Goal: Task Accomplishment & Management: Complete application form

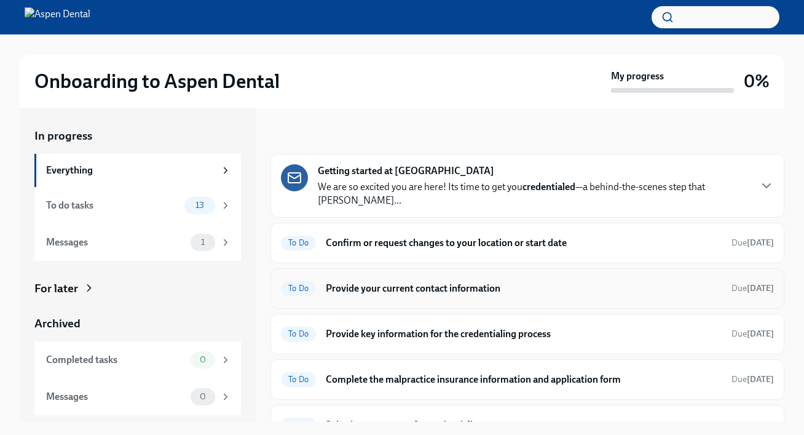
click at [410, 282] on h6 "Provide your current contact information" at bounding box center [524, 289] width 396 height 14
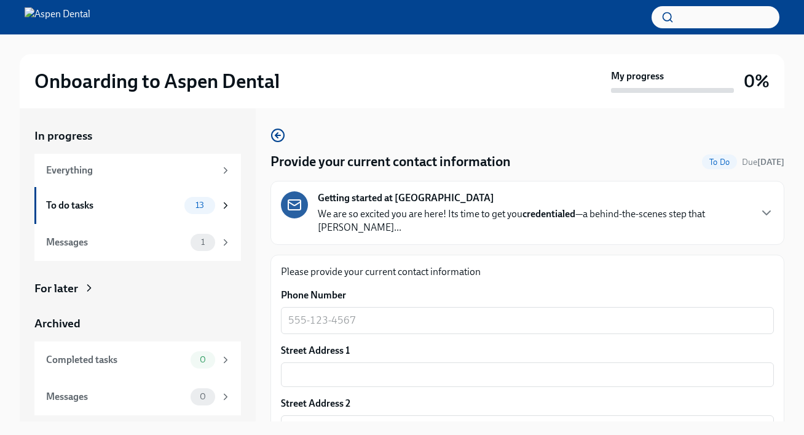
click at [371, 290] on div "Phone Number x ​" at bounding box center [527, 310] width 493 height 45
click at [340, 320] on div "x ​" at bounding box center [527, 320] width 493 height 27
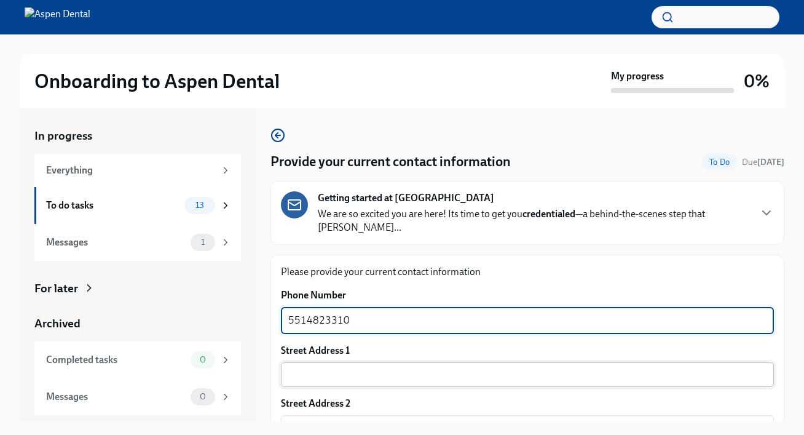
type textarea "5514823310"
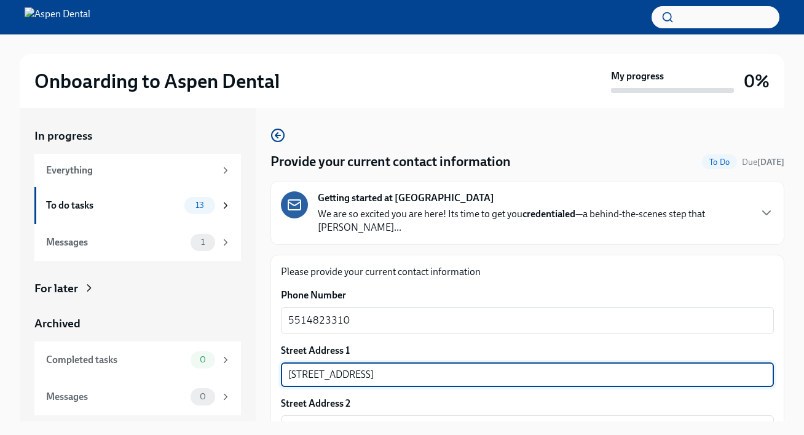
type input "[STREET_ADDRESS]"
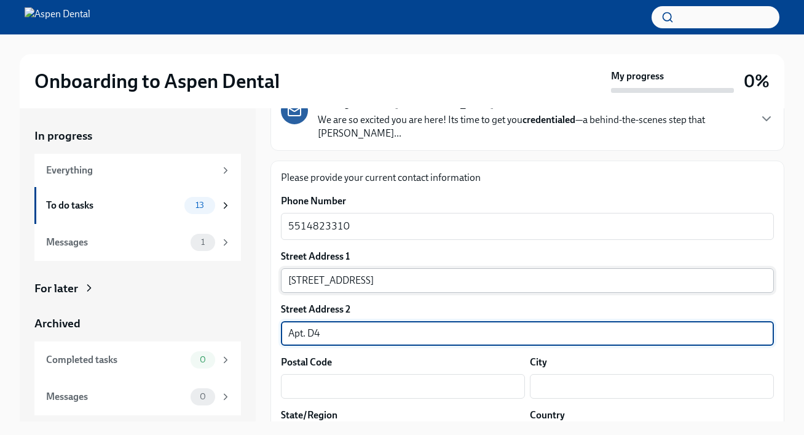
scroll to position [95, 0]
type input "Apt. D4"
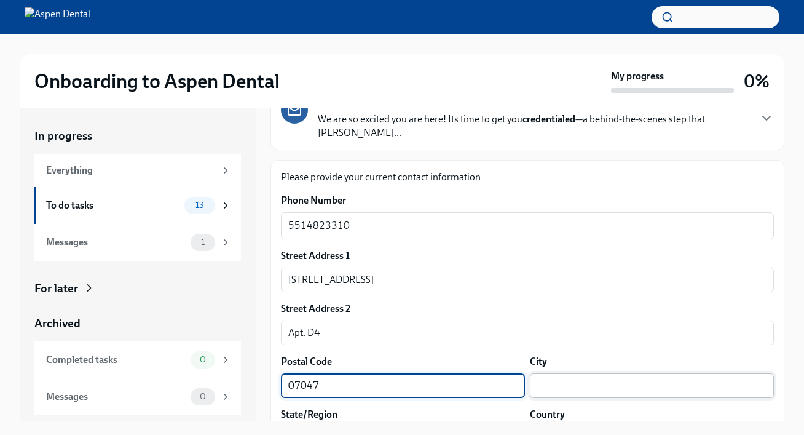
type input "07047"
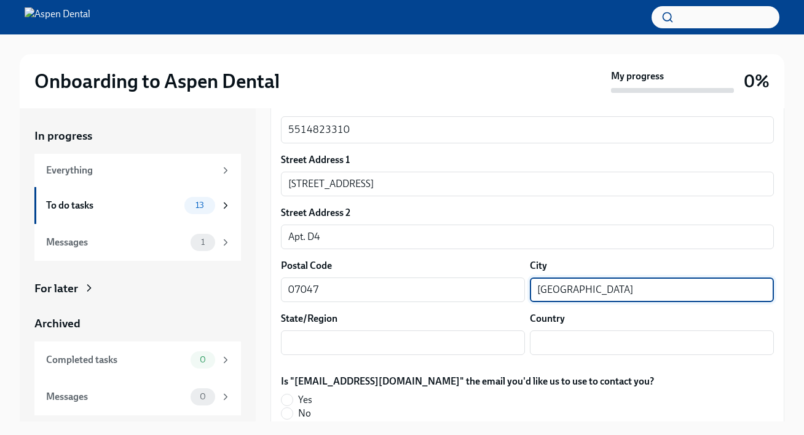
scroll to position [188, 0]
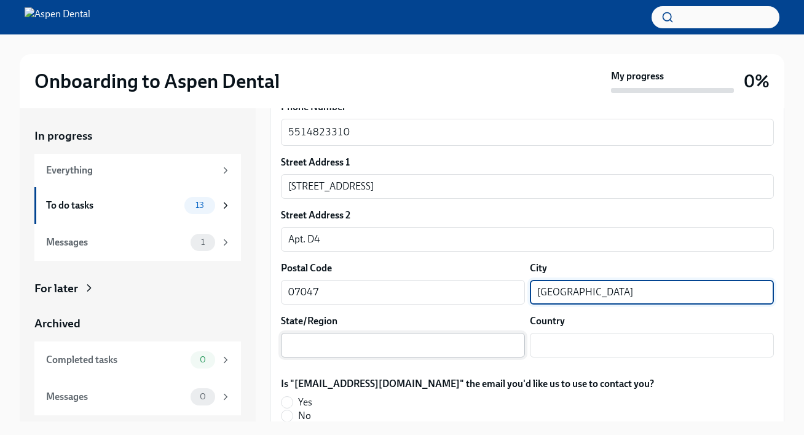
type input "[GEOGRAPHIC_DATA]"
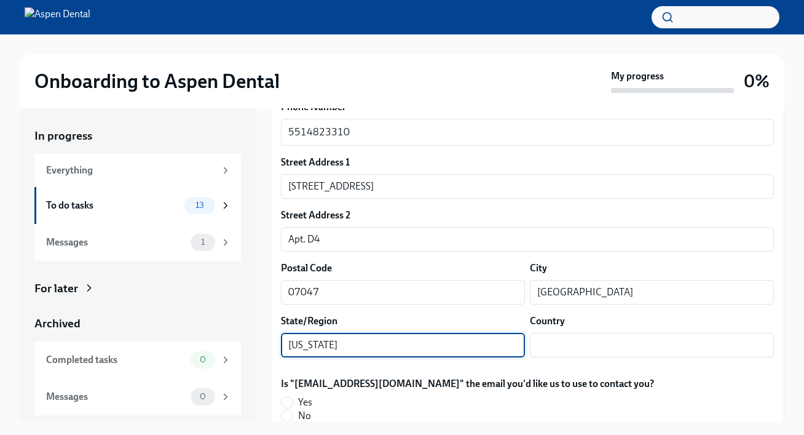
type input "[US_STATE]"
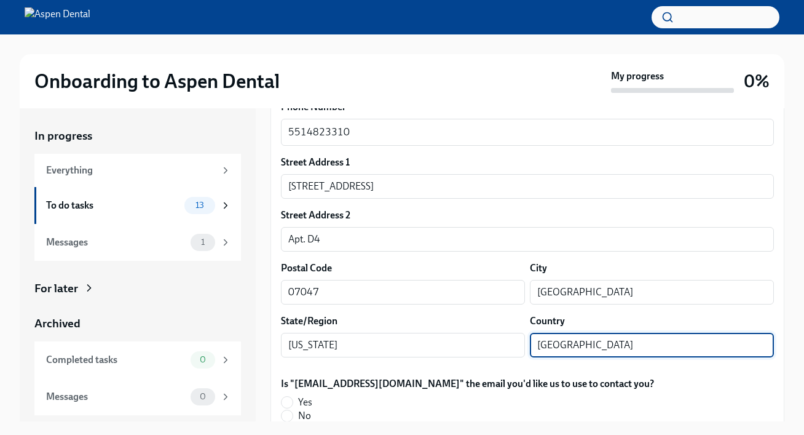
click at [593, 333] on input "[GEOGRAPHIC_DATA]" at bounding box center [652, 345] width 244 height 25
click at [771, 334] on input "[GEOGRAPHIC_DATA]" at bounding box center [652, 345] width 244 height 25
type input "[GEOGRAPHIC_DATA]"
click at [701, 388] on div "Is "[EMAIL_ADDRESS][DOMAIN_NAME]" the email you'd like us to use to contact you…" at bounding box center [527, 399] width 493 height 45
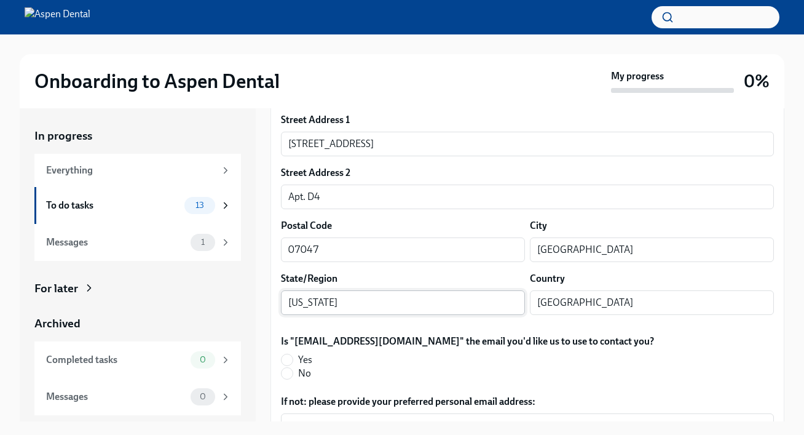
scroll to position [238, 0]
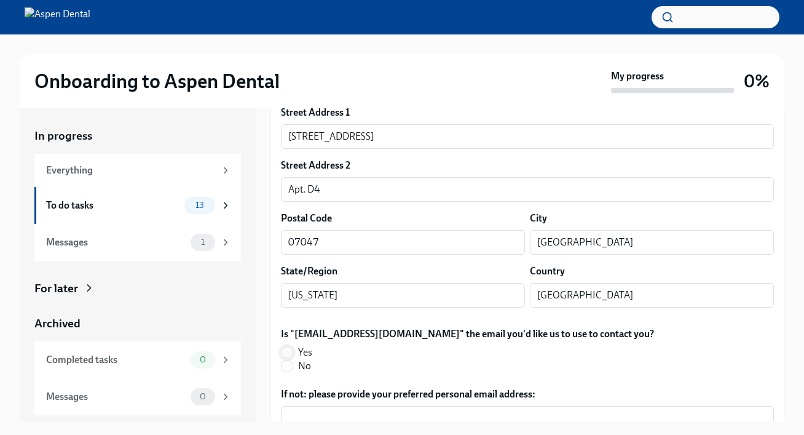
click at [290, 347] on input "Yes" at bounding box center [287, 352] width 11 height 11
radio input "true"
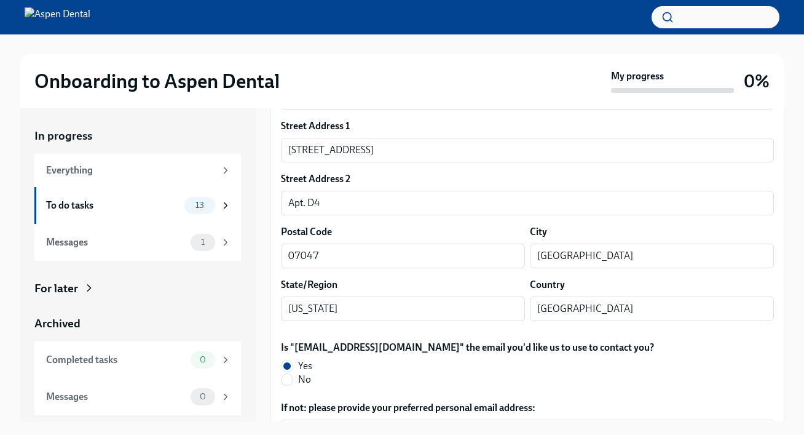
scroll to position [219, 0]
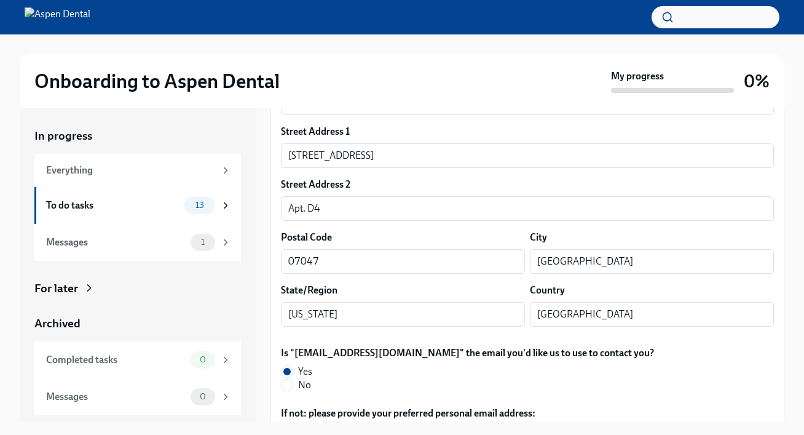
click at [362, 288] on div "State/Region [US_STATE] ​" at bounding box center [403, 304] width 244 height 43
click at [359, 303] on input "[US_STATE]" at bounding box center [403, 314] width 244 height 25
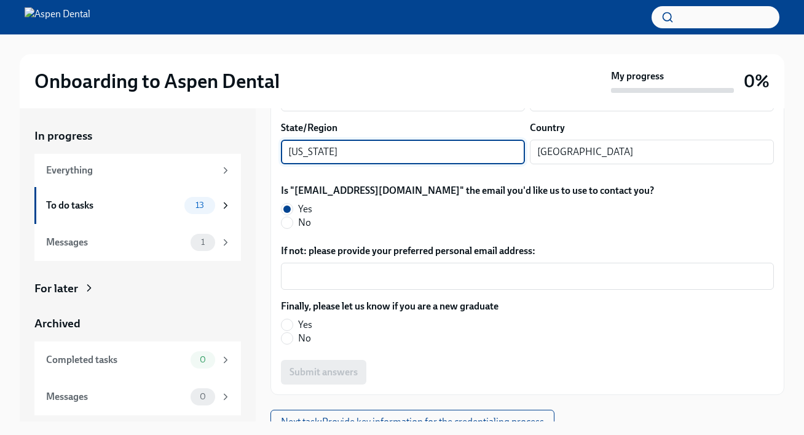
scroll to position [380, 0]
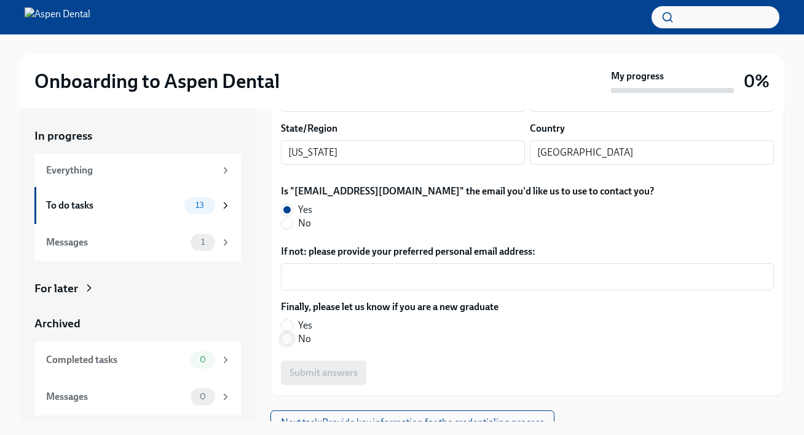
click at [286, 333] on input "No" at bounding box center [287, 338] width 11 height 11
radio input "true"
click at [313, 366] on span "Submit answers" at bounding box center [324, 372] width 68 height 12
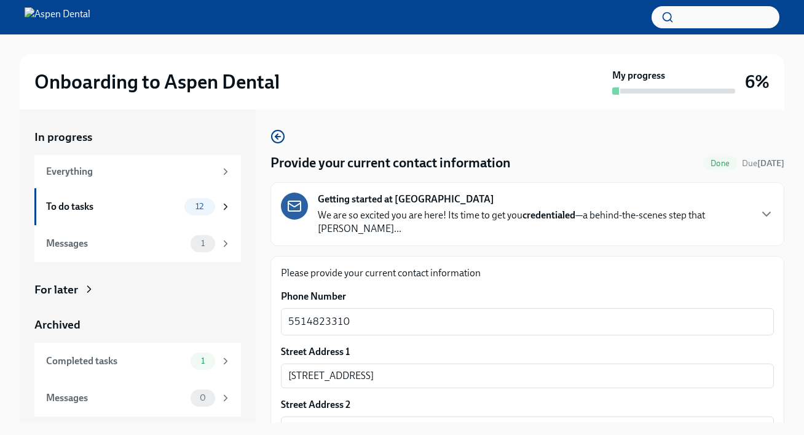
scroll to position [0, 0]
click at [157, 207] on div "To do tasks" at bounding box center [112, 207] width 133 height 14
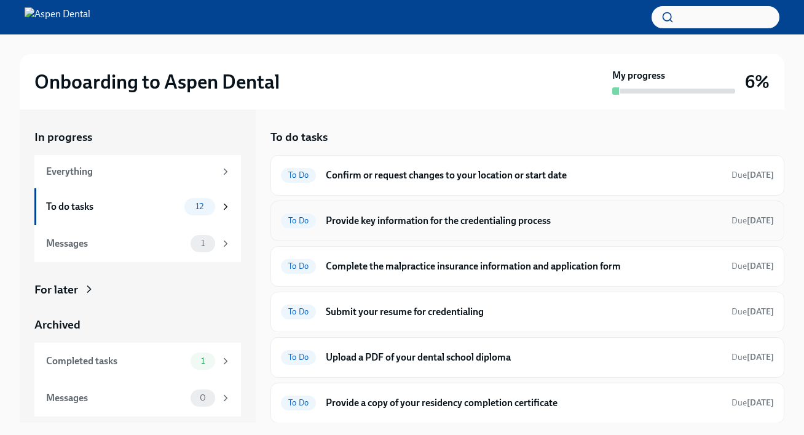
click at [452, 224] on h6 "Provide key information for the credentialing process" at bounding box center [524, 221] width 396 height 14
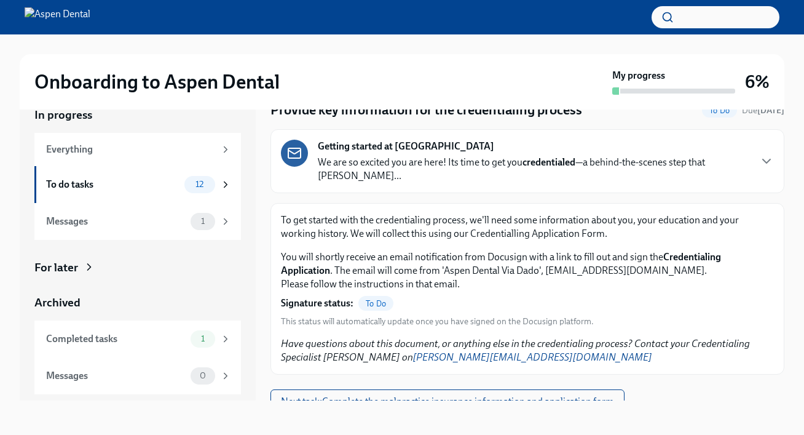
scroll to position [22, 0]
click at [438, 395] on span "Next task : Complete the malpractice insurance information and application form" at bounding box center [447, 401] width 333 height 12
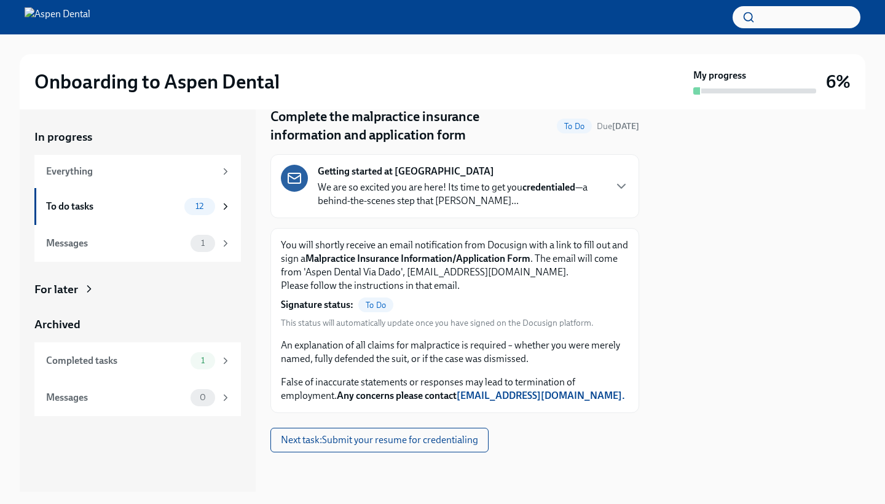
scroll to position [46, 0]
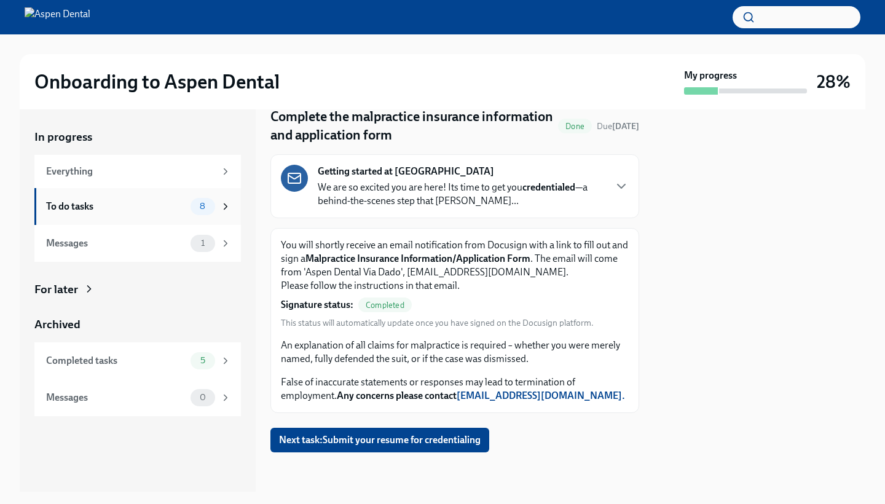
click at [186, 214] on div "To do tasks 8" at bounding box center [138, 206] width 185 height 17
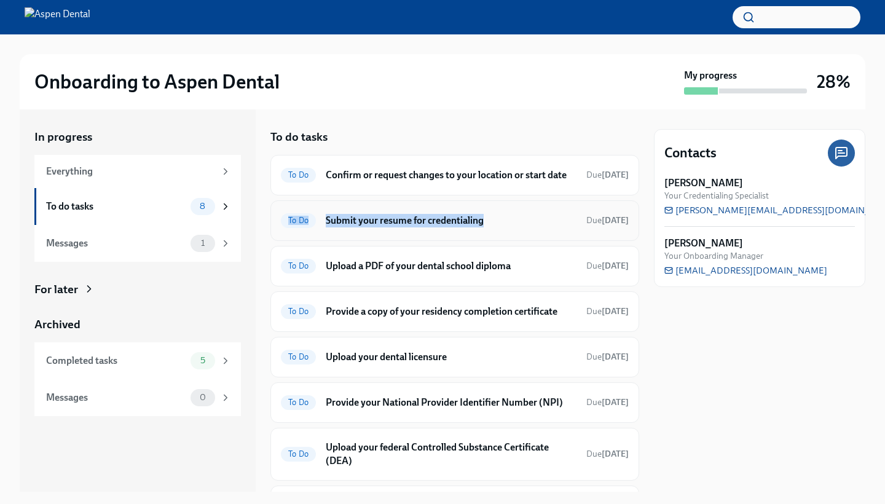
drag, startPoint x: 266, startPoint y: 219, endPoint x: 359, endPoint y: 237, distance: 94.4
click at [359, 236] on div "In progress Everything To do tasks 8 Messages 1 For later Archived Completed ta…" at bounding box center [443, 300] width 846 height 382
click at [358, 221] on h6 "Submit your resume for credentialing" at bounding box center [451, 221] width 251 height 14
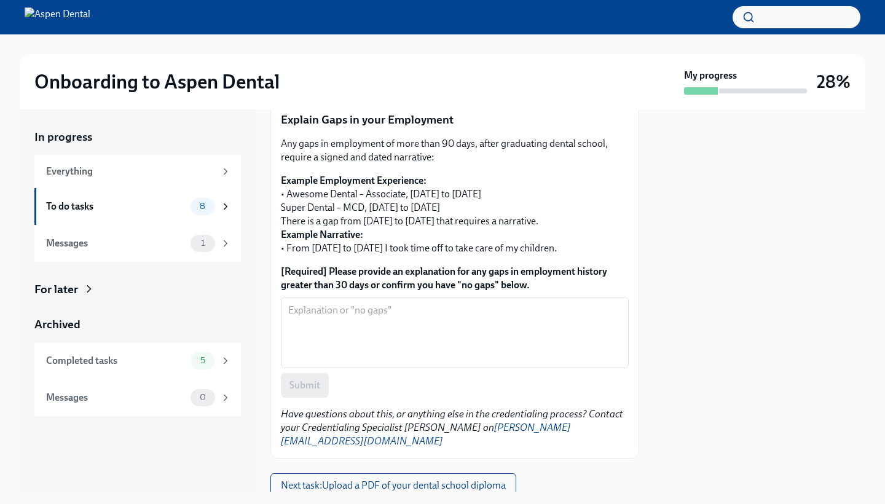
scroll to position [449, 0]
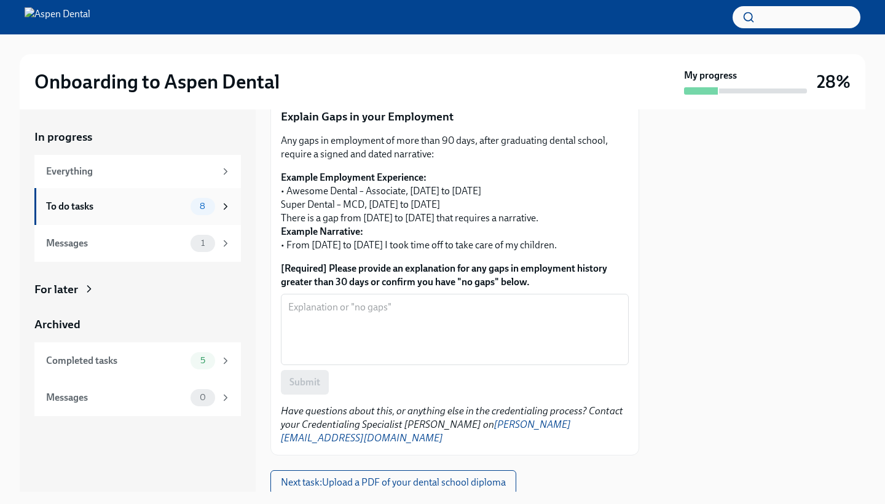
click at [64, 213] on div "To do tasks 8" at bounding box center [138, 206] width 185 height 17
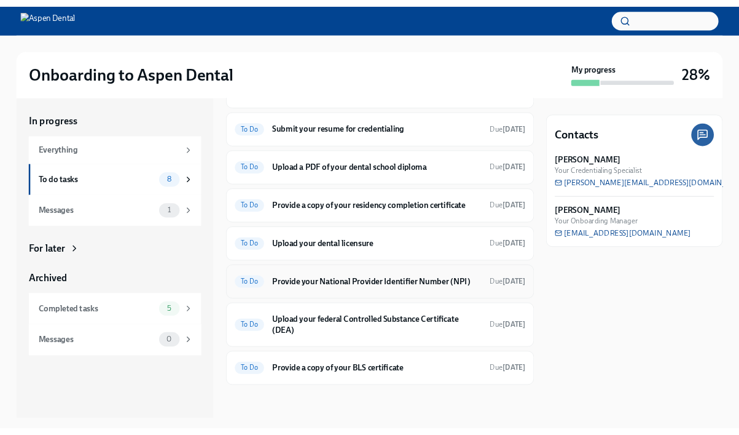
scroll to position [73, 0]
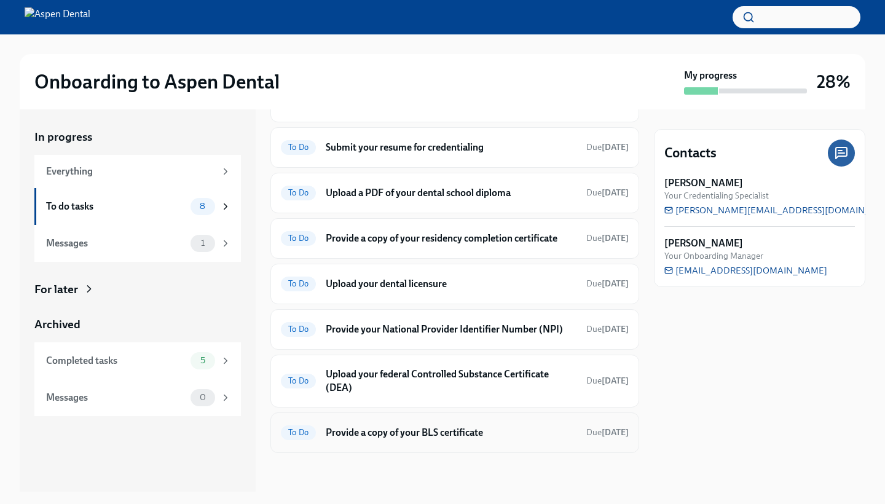
click at [452, 433] on h6 "Provide a copy of your BLS certificate" at bounding box center [451, 433] width 251 height 14
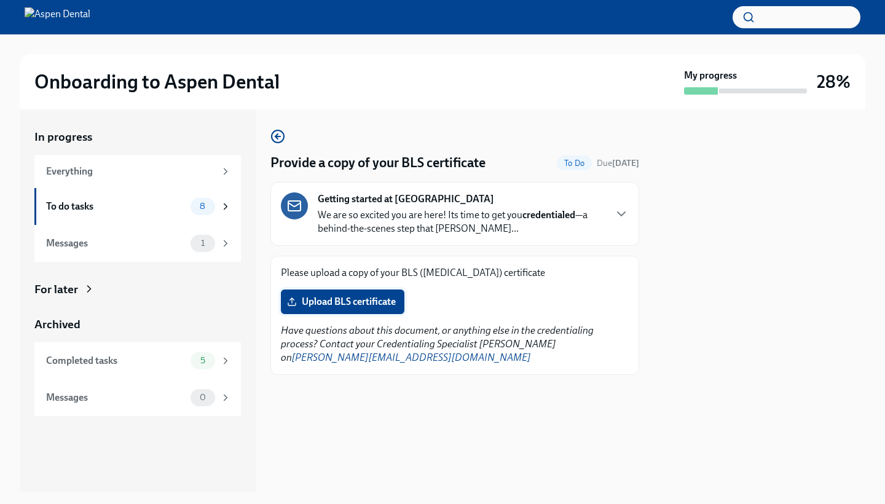
click at [321, 302] on span "Upload BLS certificate" at bounding box center [343, 302] width 106 height 12
click at [0, 0] on input "Upload BLS certificate" at bounding box center [0, 0] width 0 height 0
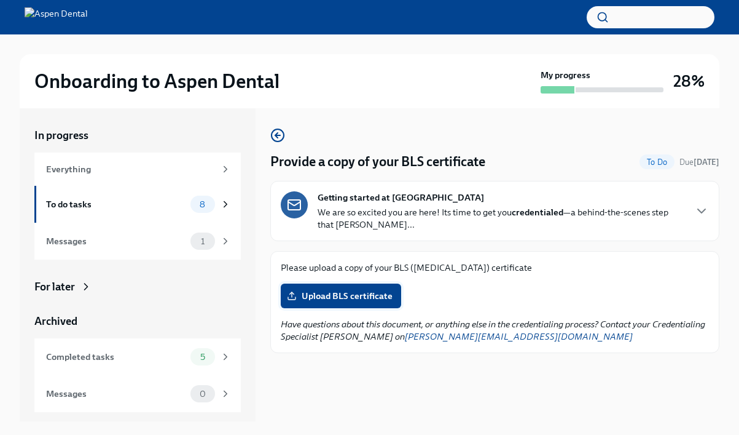
click at [349, 302] on label "Upload BLS certificate" at bounding box center [341, 295] width 120 height 25
click at [0, 0] on input "Upload BLS certificate" at bounding box center [0, 0] width 0 height 0
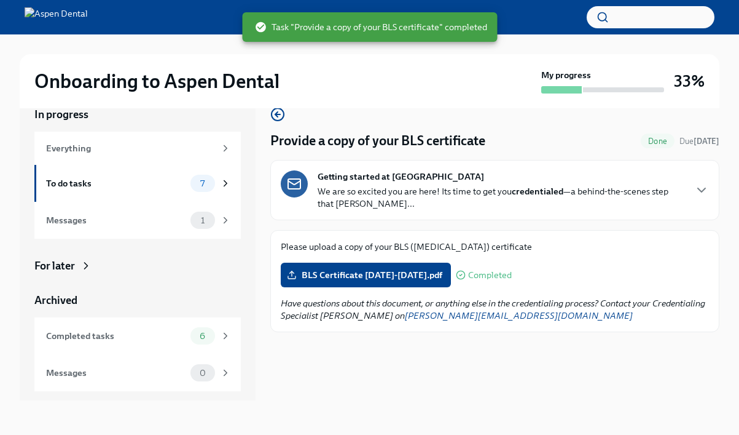
scroll to position [21, 0]
click at [389, 275] on span "BLS Certificate [DATE]-[DATE].pdf" at bounding box center [366, 275] width 153 height 12
click at [0, 0] on input "BLS Certificate [DATE]-[DATE].pdf" at bounding box center [0, 0] width 0 height 0
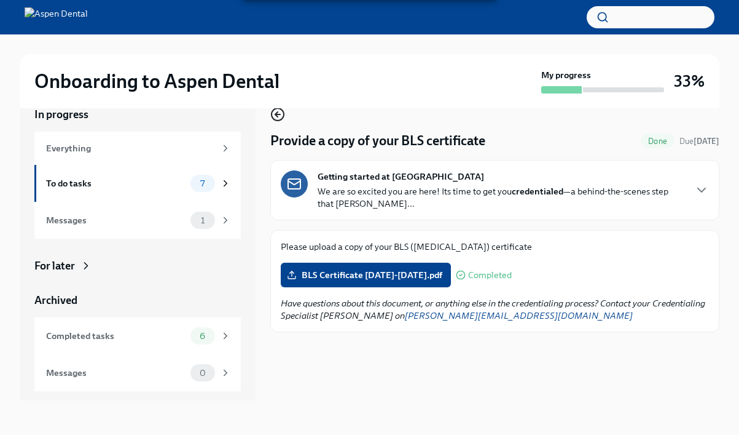
click at [277, 115] on icon "button" at bounding box center [276, 114] width 2 height 5
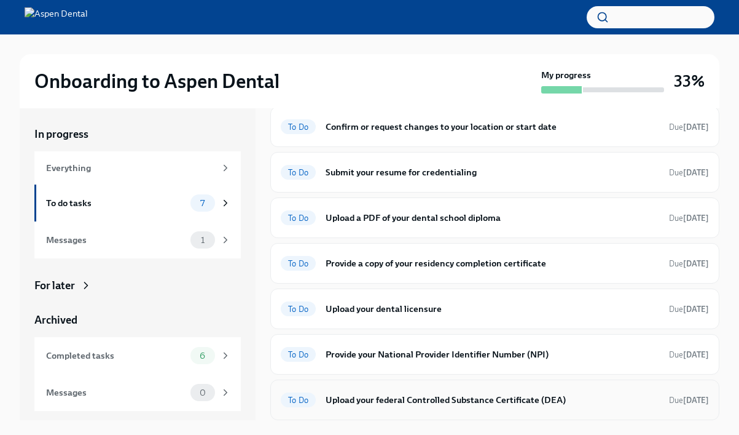
scroll to position [45, 0]
click at [419, 398] on h6 "Upload your federal Controlled Substance Certificate (DEA)" at bounding box center [493, 400] width 334 height 14
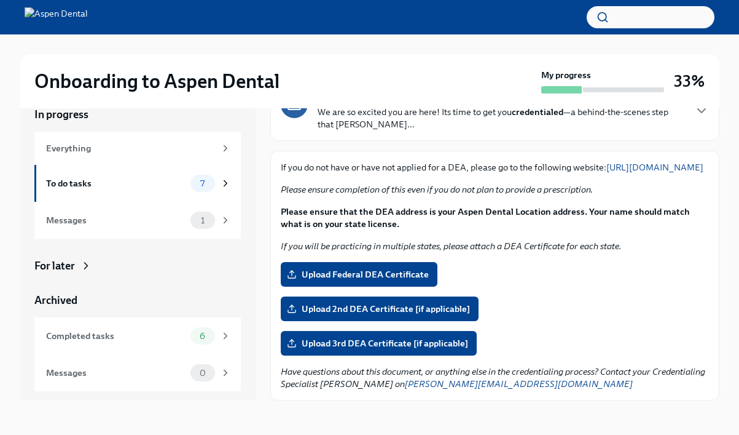
scroll to position [21, 0]
click at [126, 177] on div "To do tasks" at bounding box center [116, 183] width 140 height 14
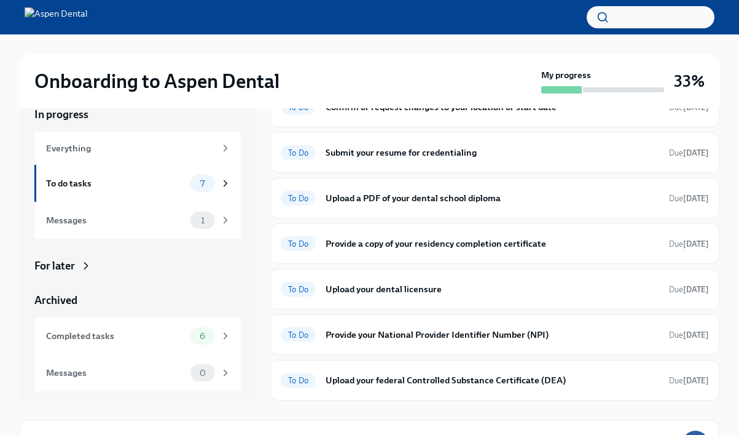
scroll to position [45, 0]
click at [489, 333] on h6 "Provide your National Provider Identifier Number (NPI)" at bounding box center [493, 335] width 334 height 14
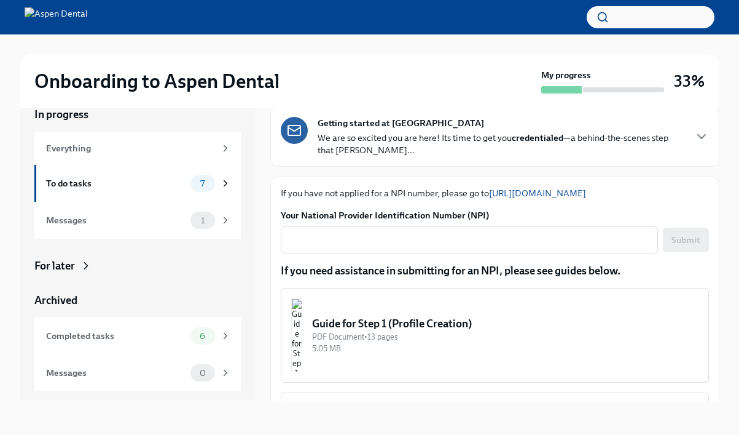
scroll to position [69, 0]
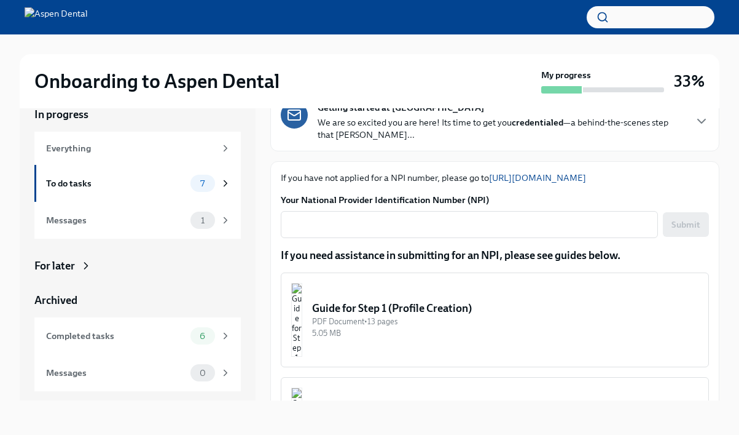
click at [463, 310] on div "Guide for Step 1 (Profile Creation)" at bounding box center [505, 308] width 387 height 15
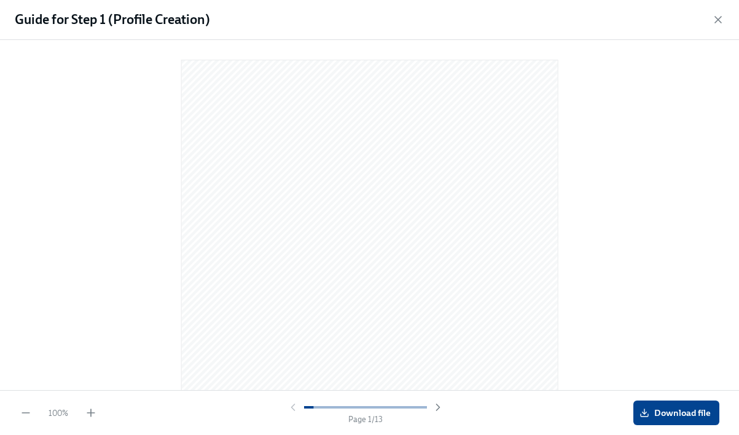
scroll to position [0, 0]
click at [717, 22] on icon "button" at bounding box center [718, 20] width 6 height 6
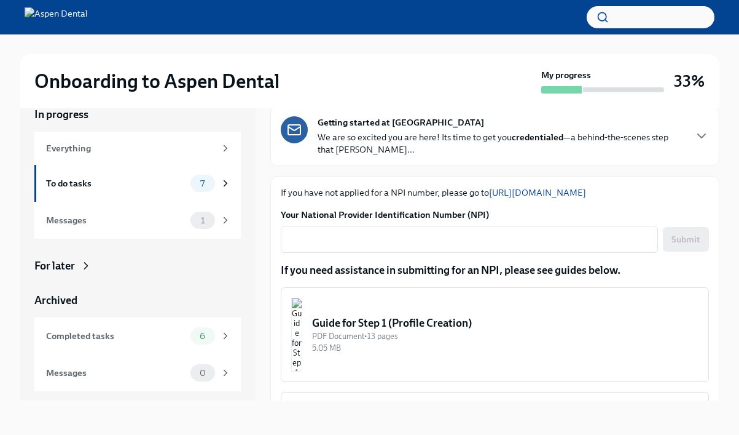
scroll to position [51, 0]
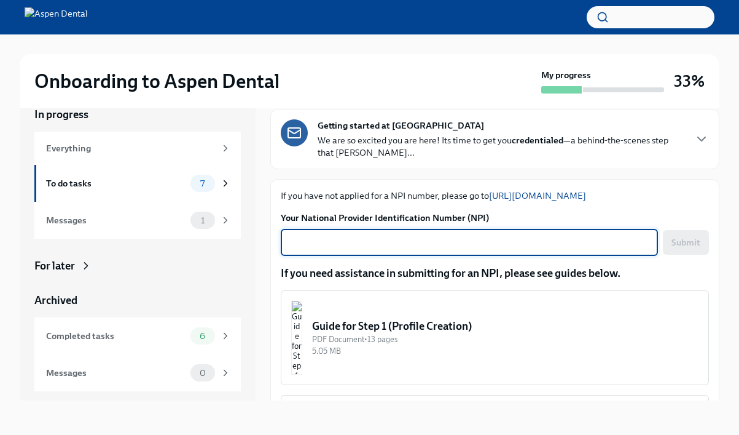
click at [514, 245] on textarea "Your National Provider Identification Number (NPI)" at bounding box center [469, 242] width 363 height 15
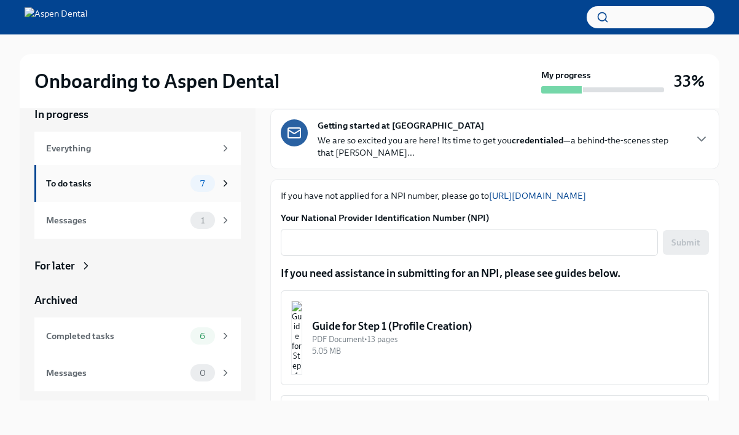
click at [171, 177] on div "To do tasks" at bounding box center [116, 183] width 140 height 14
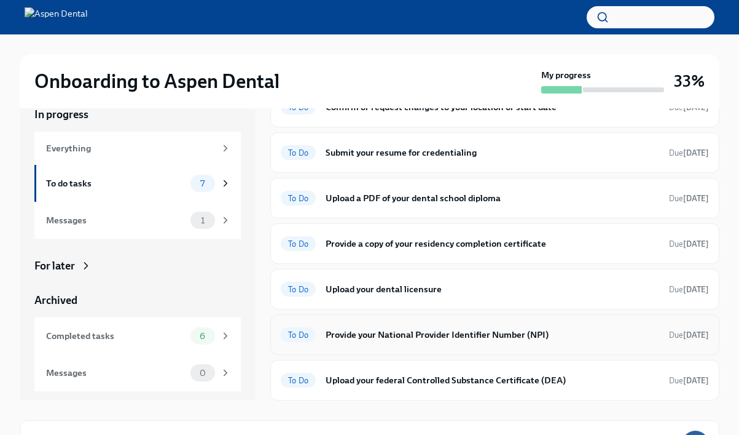
scroll to position [47, 0]
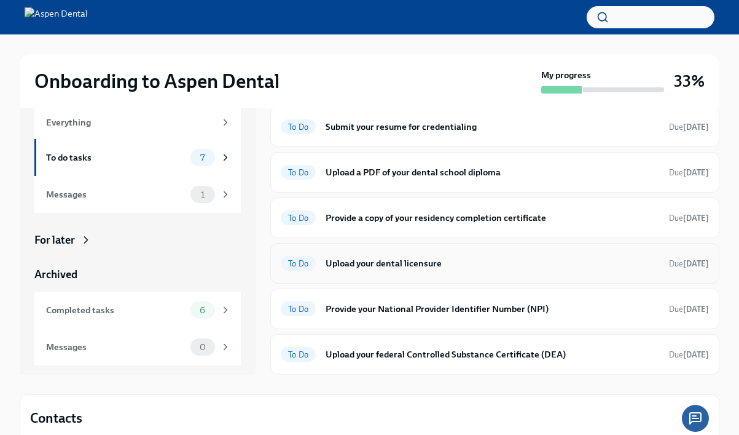
click at [430, 260] on h6 "Upload your dental licensure" at bounding box center [493, 263] width 334 height 14
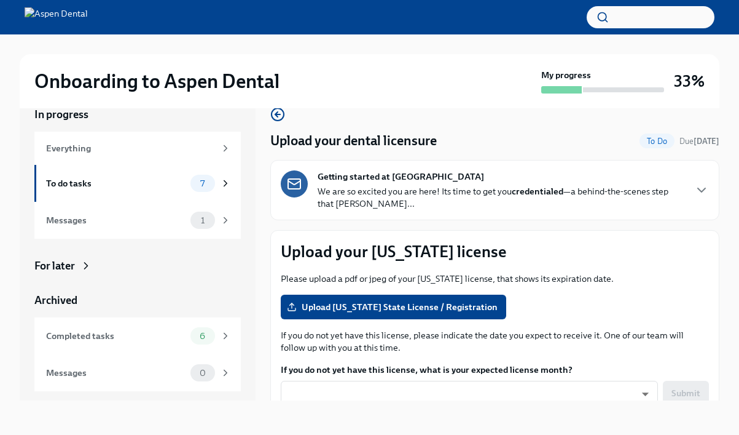
scroll to position [21, 0]
click at [401, 308] on span "Upload [US_STATE] State License / Registration" at bounding box center [394, 307] width 208 height 12
click at [0, 0] on input "Upload [US_STATE] State License / Registration" at bounding box center [0, 0] width 0 height 0
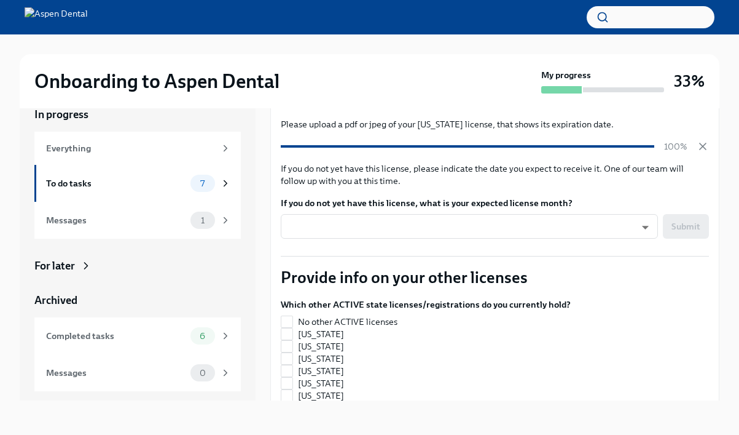
scroll to position [210, 0]
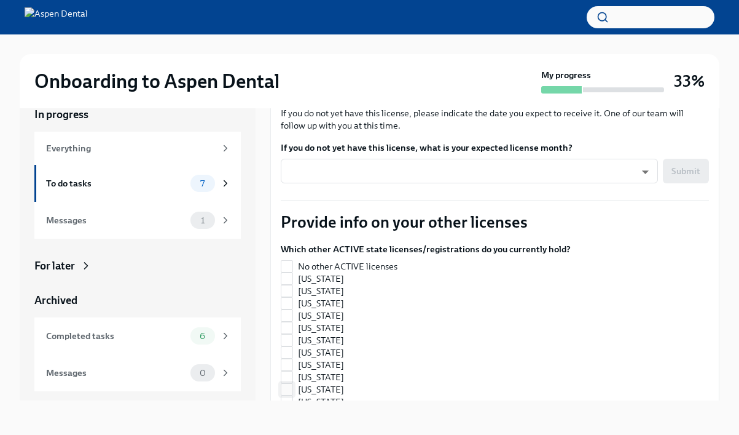
click at [288, 387] on input "[US_STATE]" at bounding box center [287, 389] width 11 height 11
checkbox input "true"
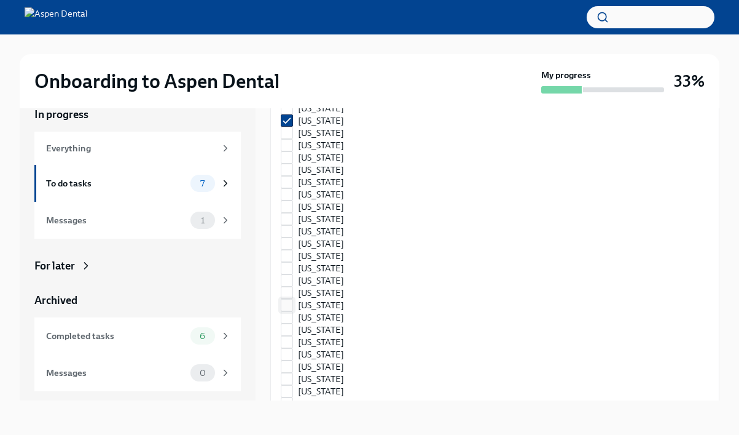
scroll to position [491, 0]
click at [284, 379] on input "[US_STATE]" at bounding box center [287, 377] width 11 height 11
checkbox input "true"
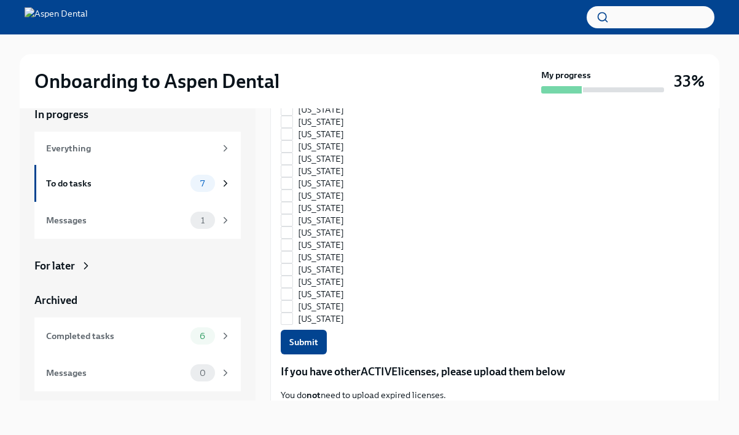
scroll to position [796, 0]
checkbox input "false"
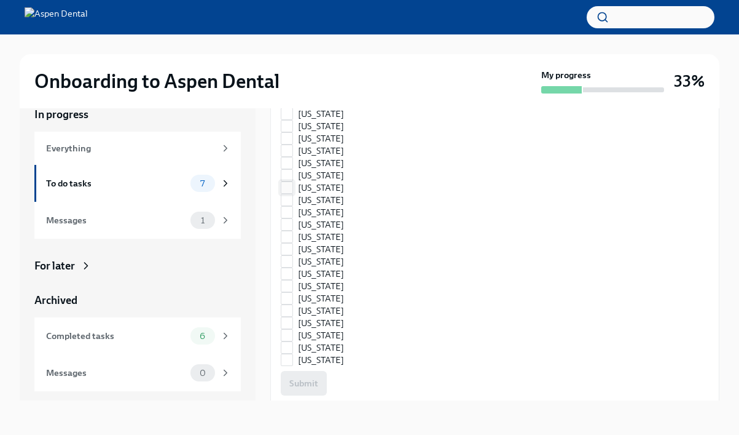
scroll to position [757, 0]
click at [287, 138] on input "[US_STATE]" at bounding box center [287, 137] width 11 height 11
click at [298, 373] on button "Submit" at bounding box center [304, 381] width 46 height 25
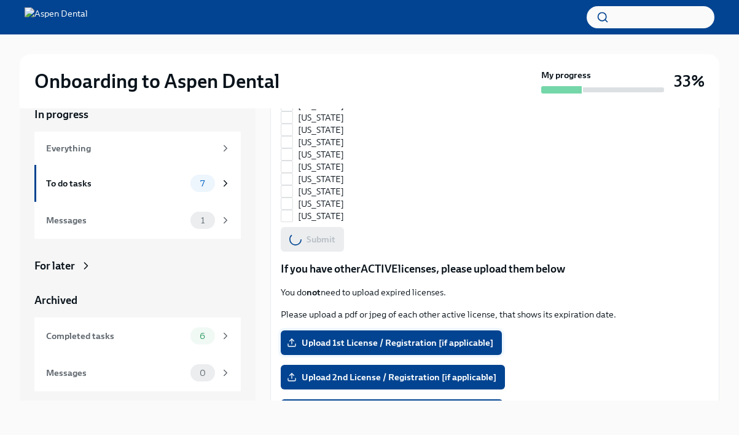
scroll to position [901, 0]
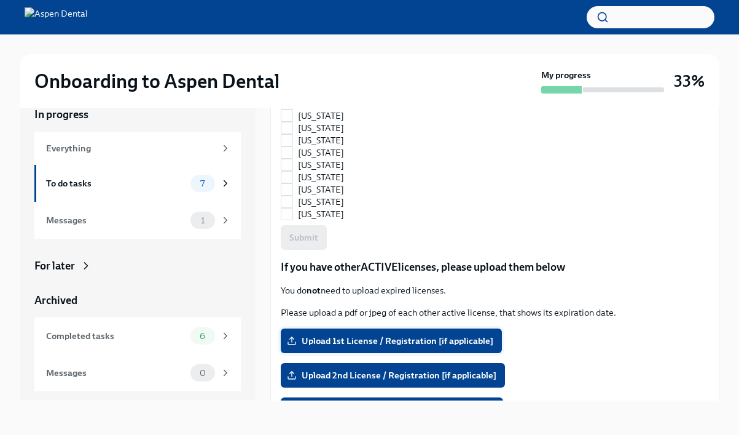
checkbox input "true"
click at [371, 336] on span "Upload 1st License / Registration [if applicable]" at bounding box center [392, 340] width 204 height 12
click at [0, 0] on input "Upload 1st License / Registration [if applicable]" at bounding box center [0, 0] width 0 height 0
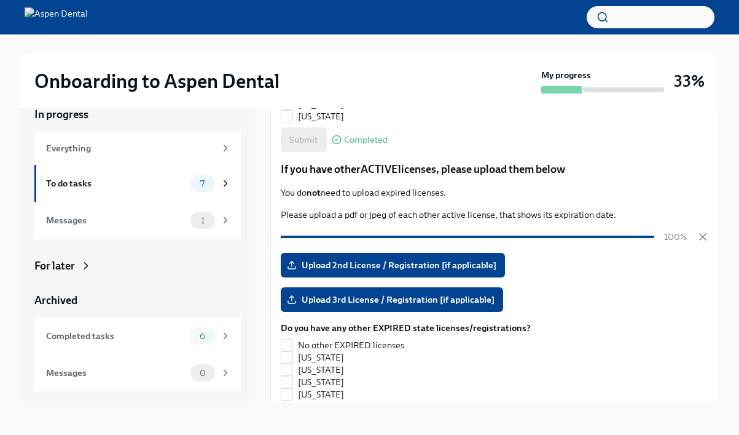
scroll to position [1001, 0]
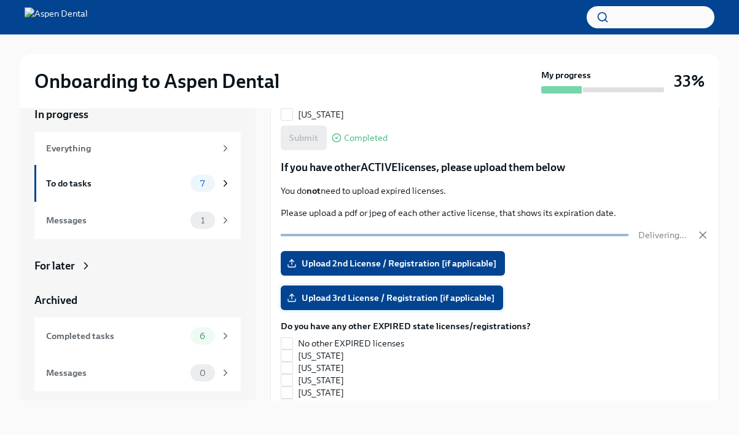
click at [417, 296] on span "Upload 3rd License / Registration [if applicable]" at bounding box center [392, 297] width 205 height 12
click at [0, 0] on input "Upload 3rd License / Registration [if applicable]" at bounding box center [0, 0] width 0 height 0
